Goal: Navigation & Orientation: Find specific page/section

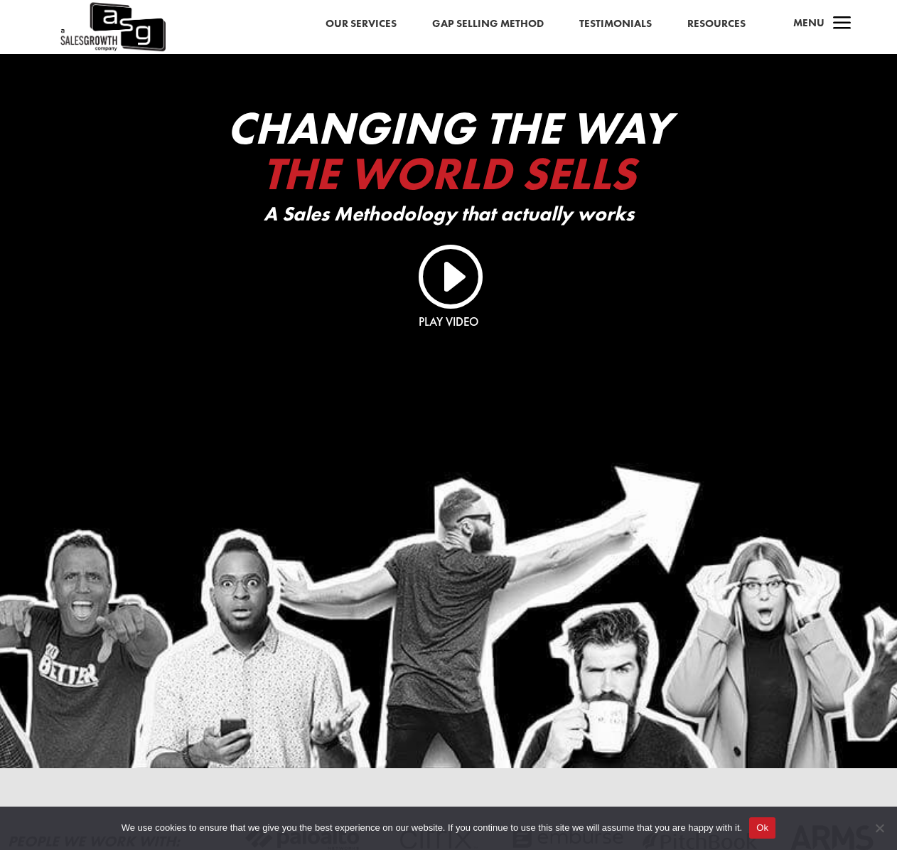
click at [776, 832] on button "Ok" at bounding box center [762, 827] width 26 height 21
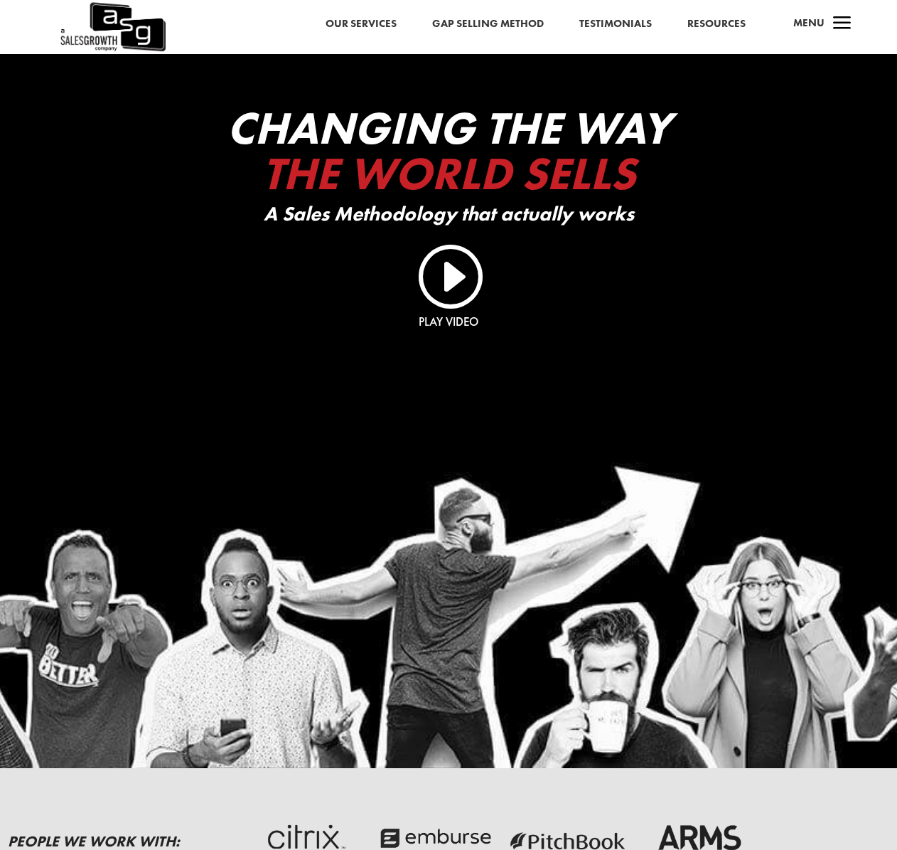
click at [358, 25] on link "Our Services" at bounding box center [361, 24] width 71 height 18
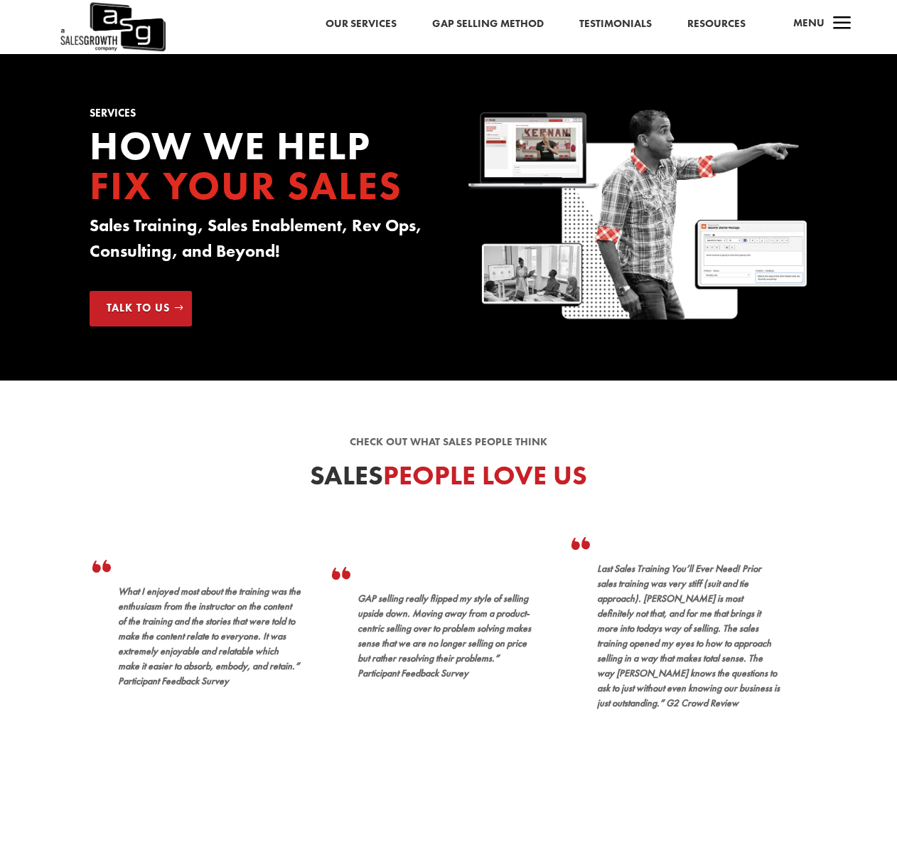
click at [375, 22] on link "Our Services" at bounding box center [361, 24] width 71 height 18
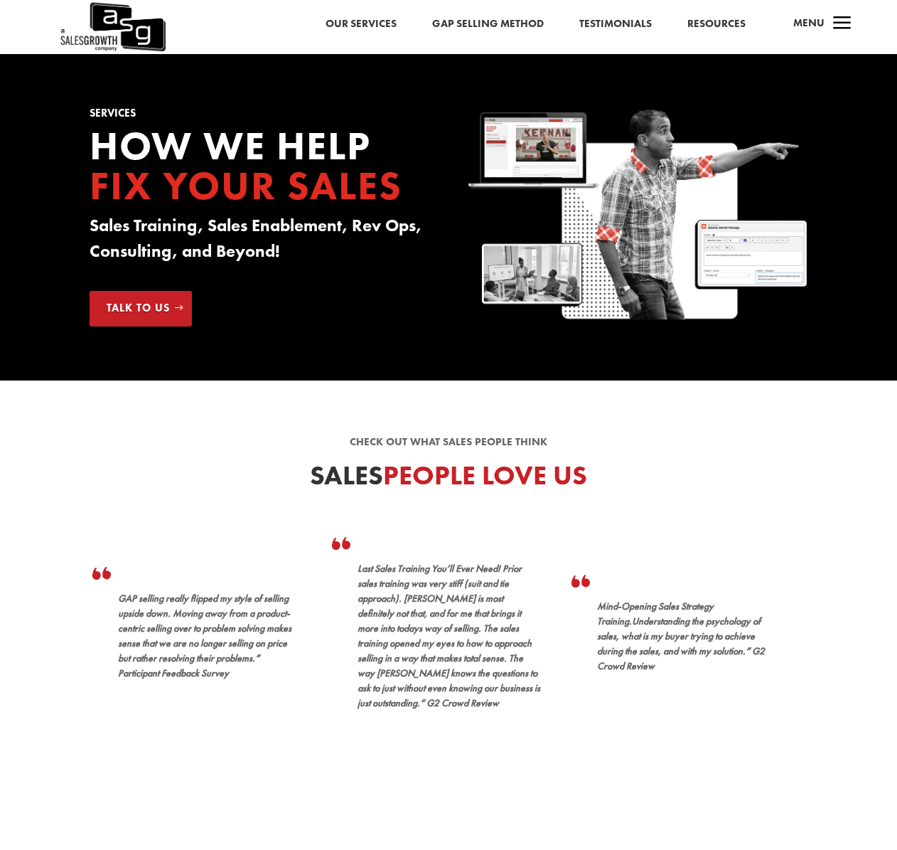
click at [837, 24] on span "a" at bounding box center [842, 24] width 28 height 28
